Goal: Transaction & Acquisition: Book appointment/travel/reservation

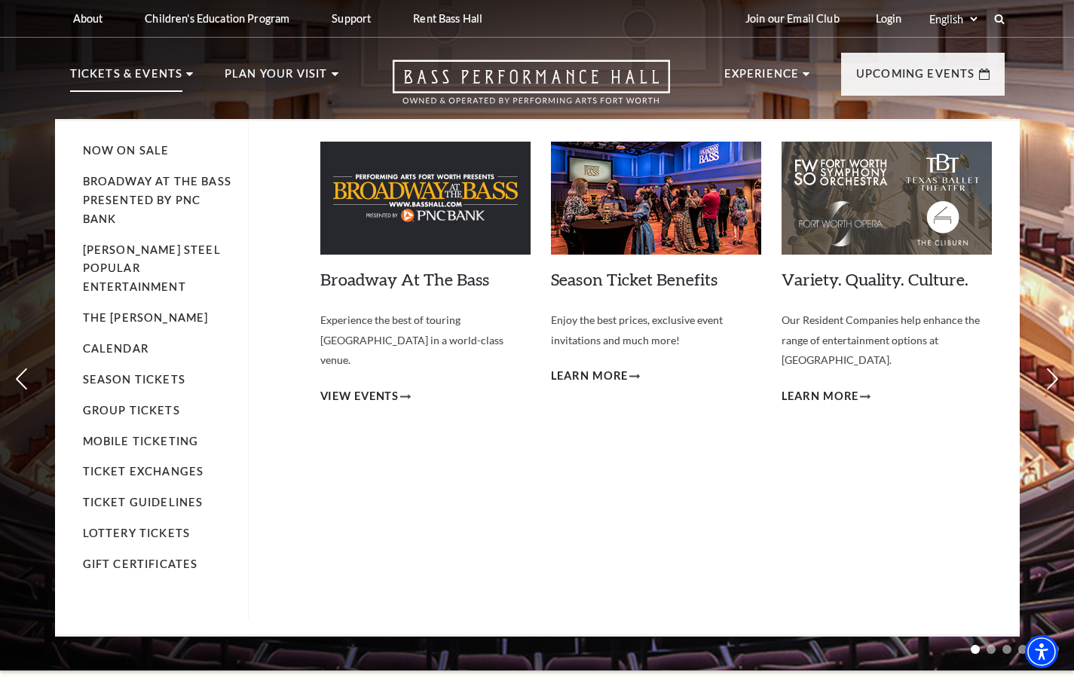
click at [187, 75] on use at bounding box center [189, 74] width 7 height 4
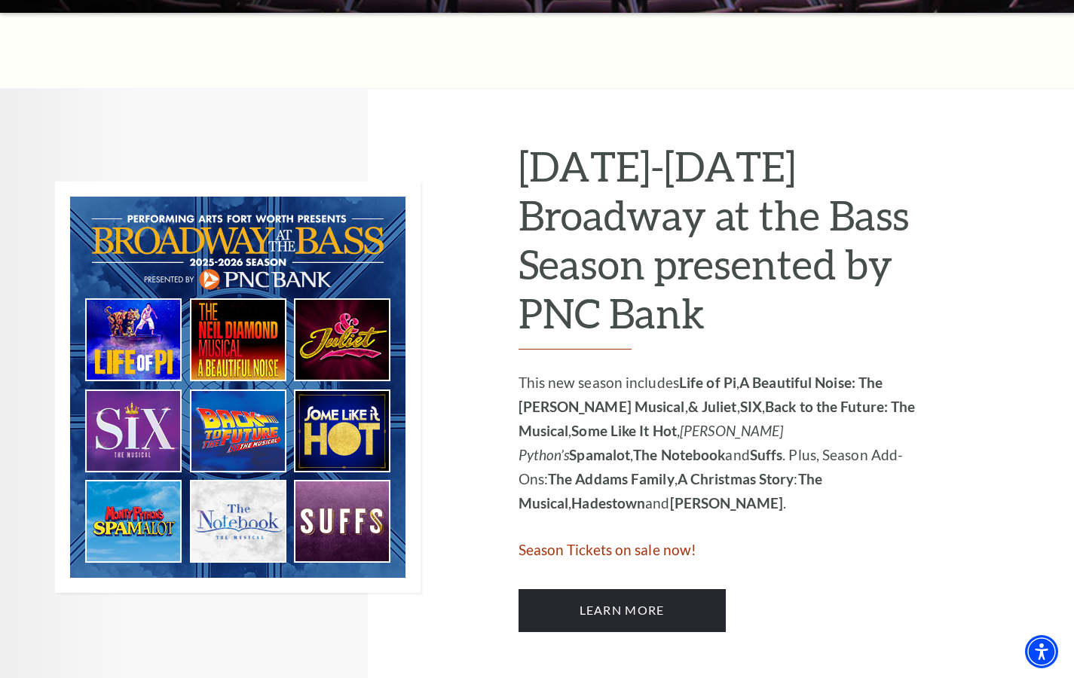
scroll to position [659, 0]
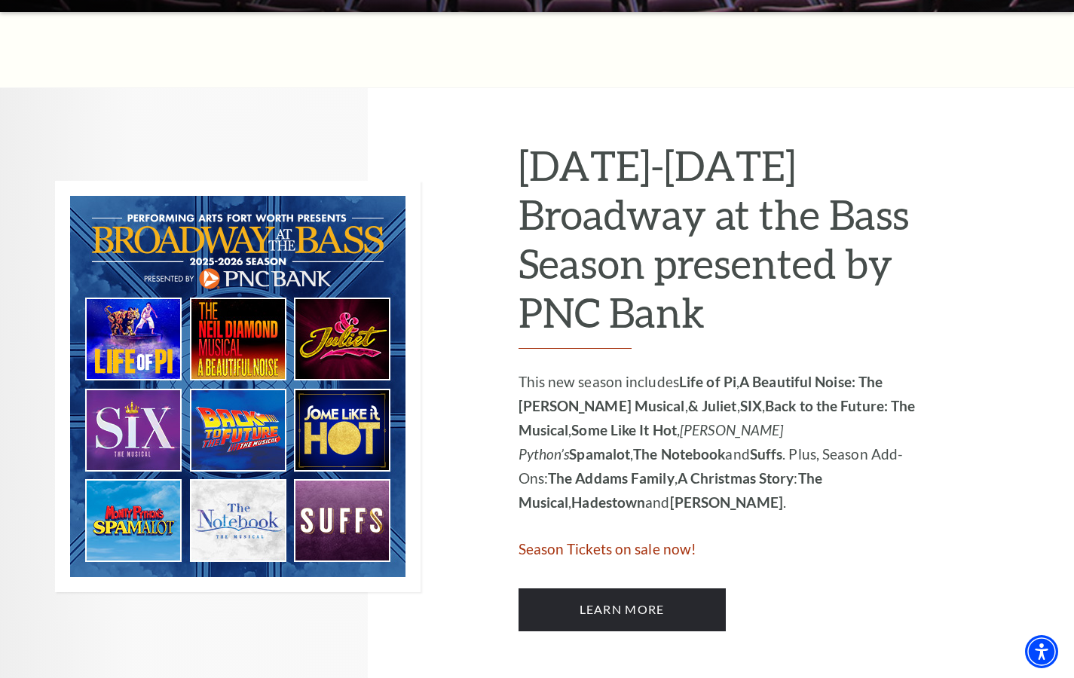
click at [252, 395] on img at bounding box center [238, 387] width 366 height 412
click at [249, 395] on img at bounding box center [238, 387] width 366 height 412
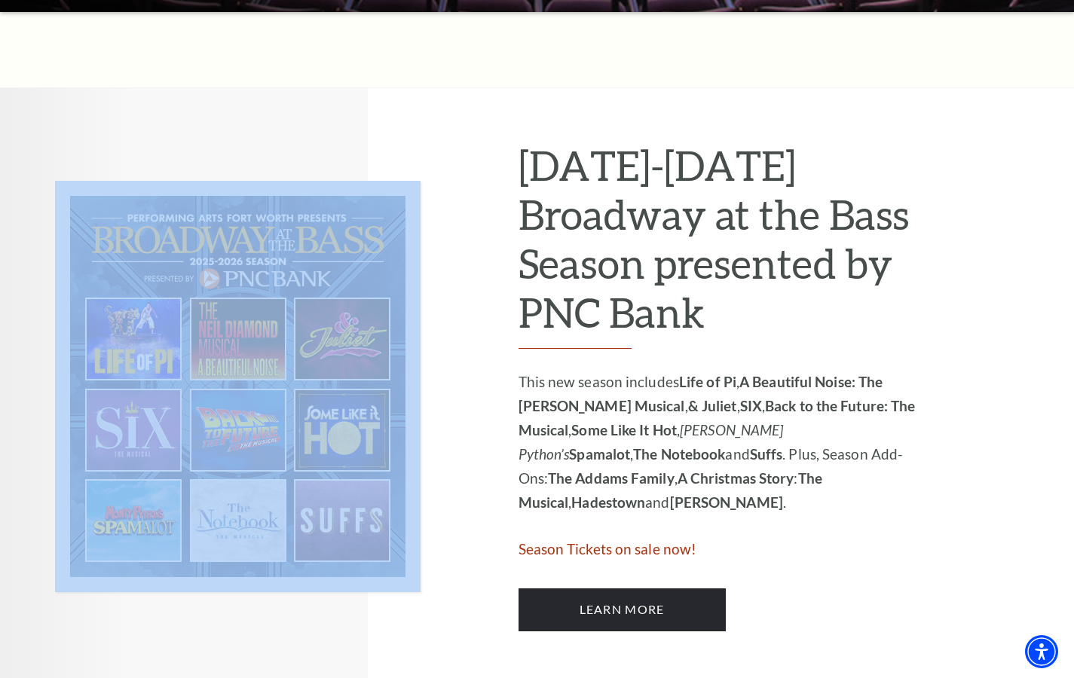
click at [249, 395] on img at bounding box center [238, 387] width 366 height 412
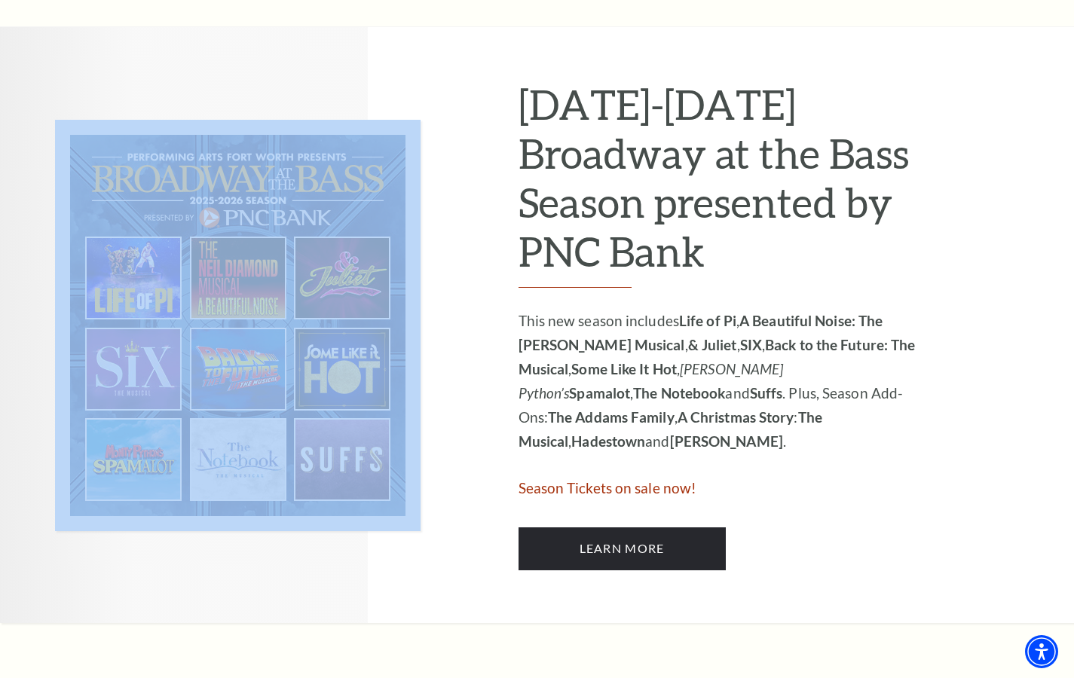
scroll to position [728, 0]
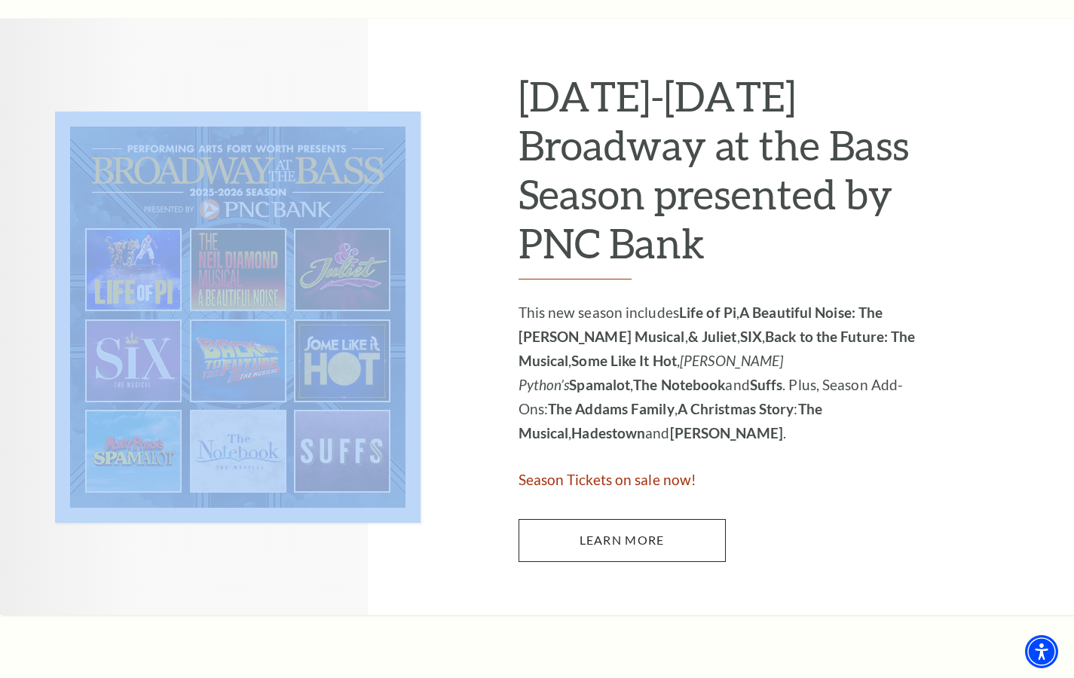
click at [614, 395] on link "Learn More" at bounding box center [622, 540] width 207 height 42
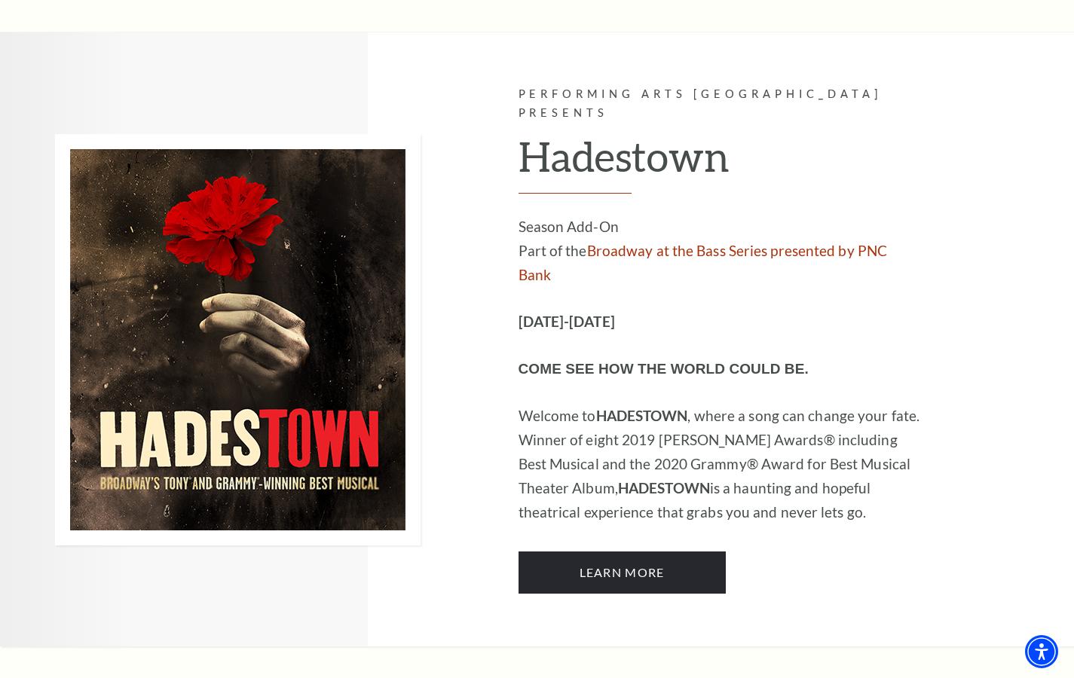
scroll to position [8839, 0]
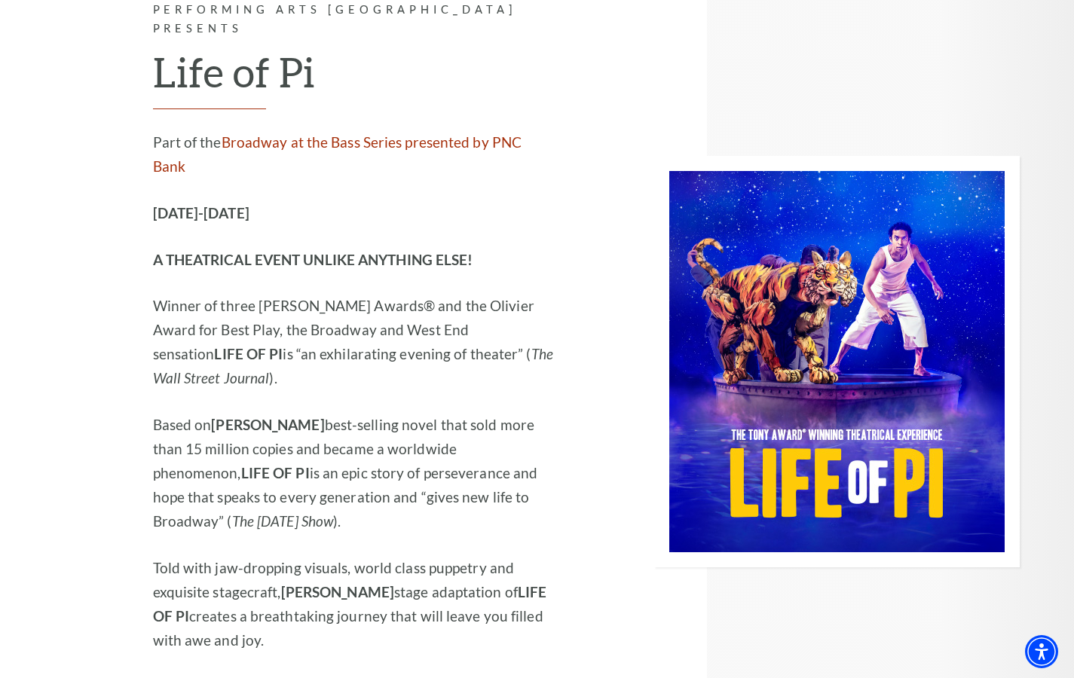
scroll to position [1912, 0]
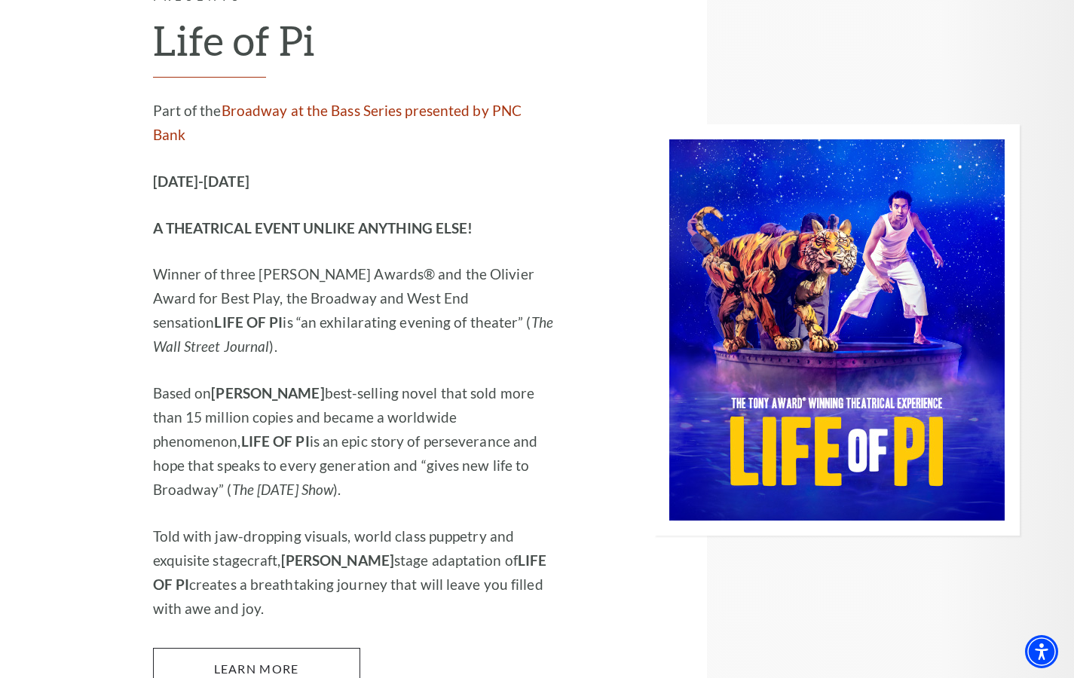
click at [280, 648] on link "Learn More" at bounding box center [256, 669] width 207 height 42
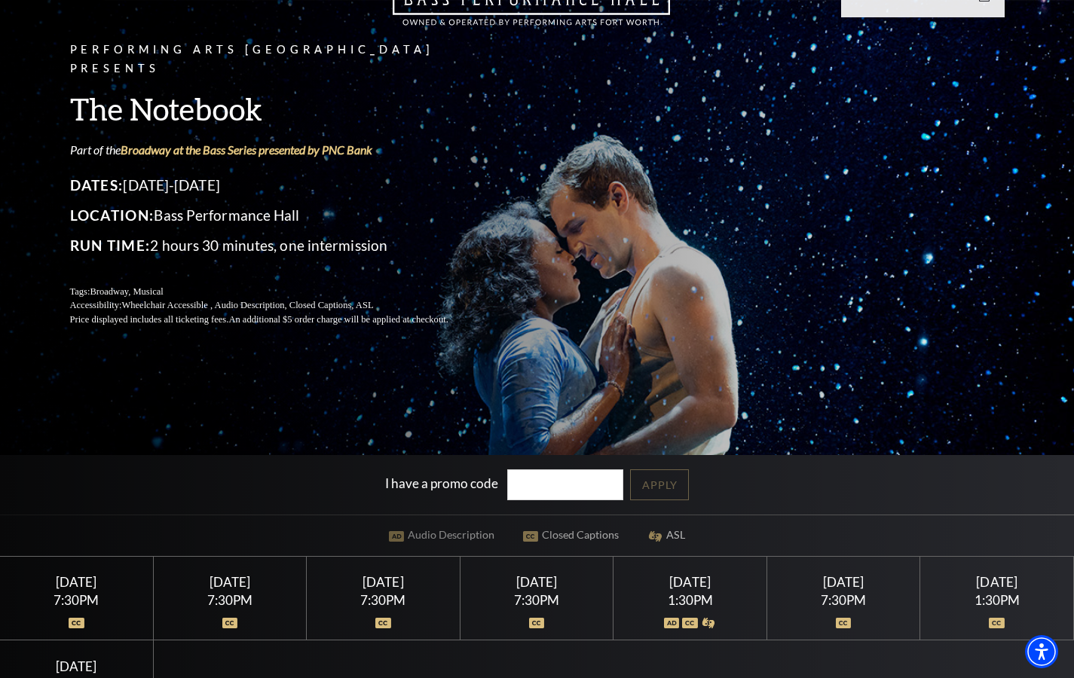
scroll to position [80, 0]
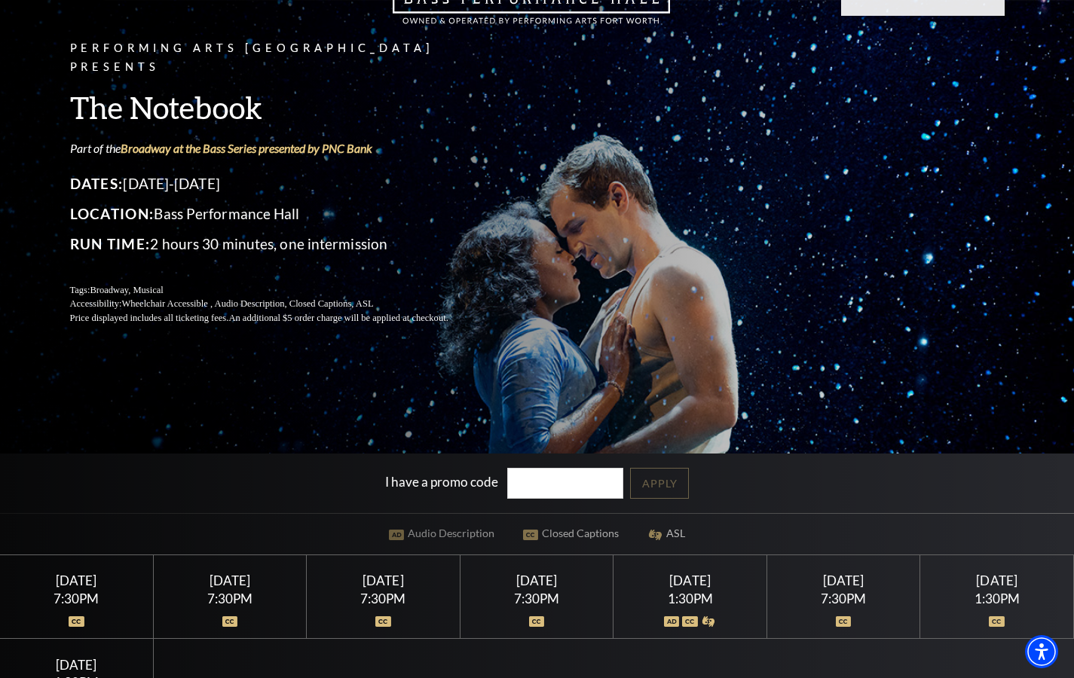
click at [536, 585] on div "[DATE]" at bounding box center [536, 581] width 117 height 16
click at [544, 592] on div "7:30PM" at bounding box center [536, 598] width 117 height 13
click at [535, 619] on img at bounding box center [537, 622] width 16 height 11
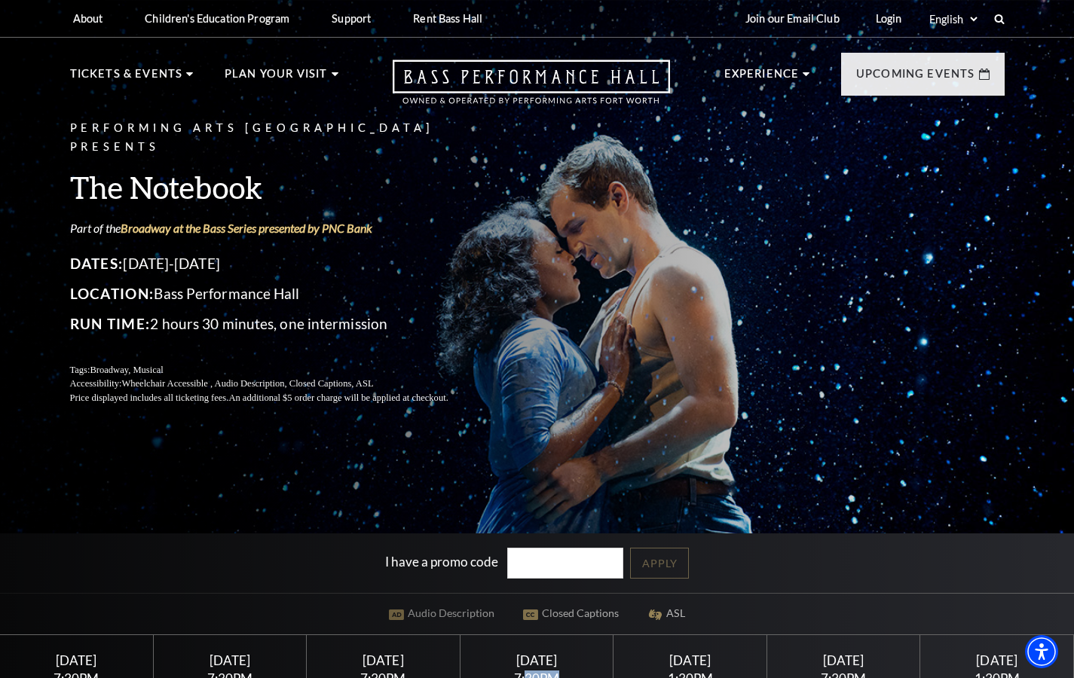
scroll to position [0, 0]
